Goal: Transaction & Acquisition: Subscribe to service/newsletter

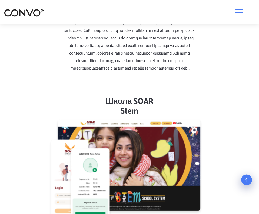
scroll to position [1229, 0]
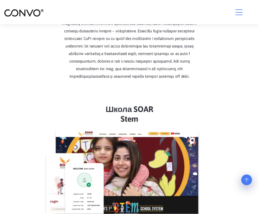
click at [240, 12] on icon "button" at bounding box center [238, 12] width 7 height 8
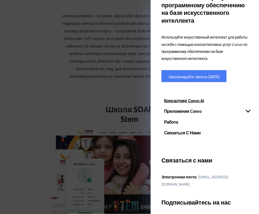
scroll to position [60, 0]
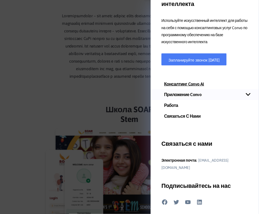
click at [247, 94] on icon "Мобильный" at bounding box center [248, 94] width 5 height 3
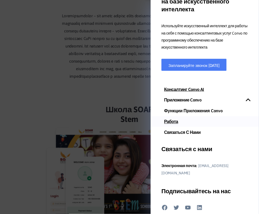
scroll to position [54, 0]
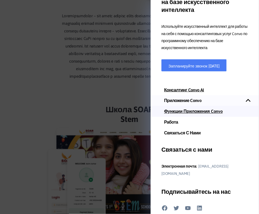
click at [206, 109] on font "Функции приложения Convo" at bounding box center [193, 111] width 59 height 5
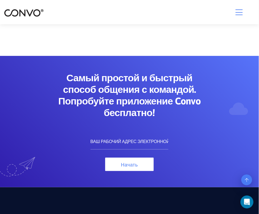
scroll to position [3995, 0]
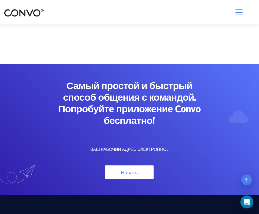
click at [116, 141] on input "text" at bounding box center [129, 149] width 78 height 16
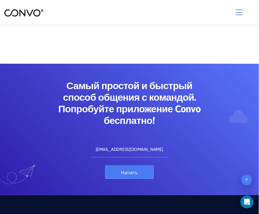
type input "kochuhkova1503@gmail.com"
click at [135, 170] on font "Начать" at bounding box center [129, 173] width 17 height 6
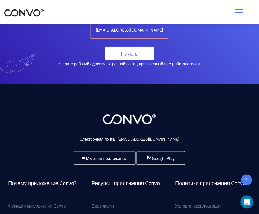
scroll to position [4182, 0]
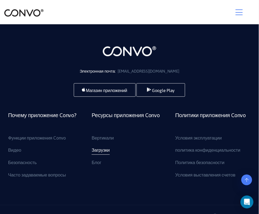
click at [101, 148] on font "Загрузки" at bounding box center [100, 150] width 18 height 5
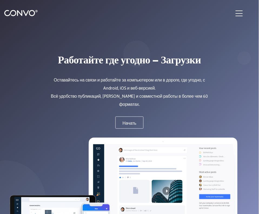
click at [238, 15] on icon "button" at bounding box center [238, 13] width 7 height 8
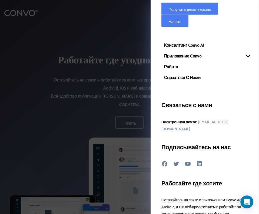
scroll to position [101, 0]
